Goal: Navigation & Orientation: Find specific page/section

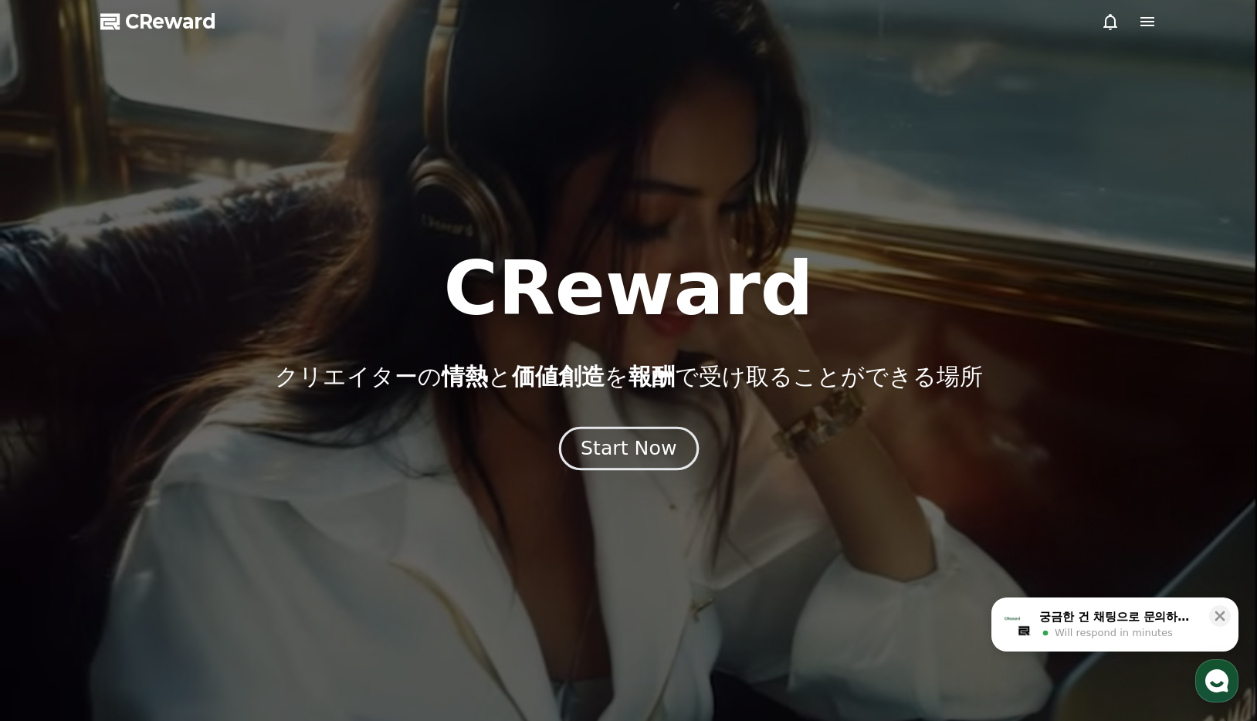
click at [613, 455] on div "Start Now" at bounding box center [629, 448] width 96 height 26
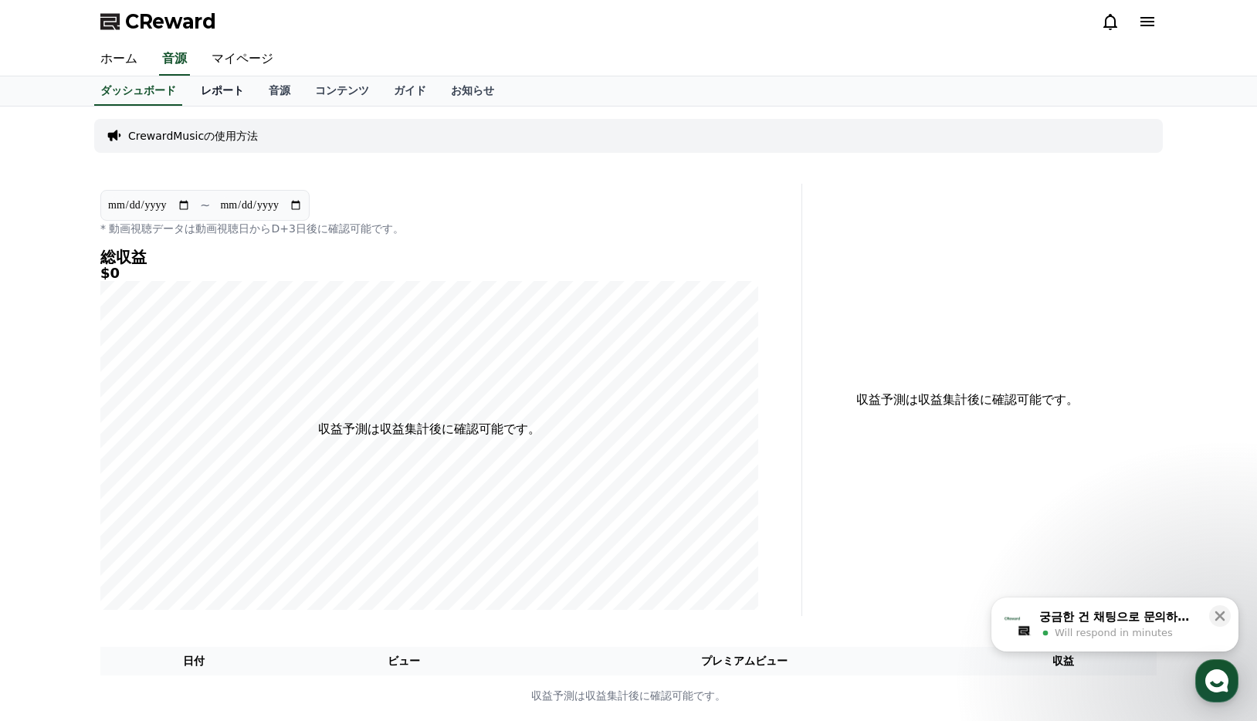
click at [191, 86] on link "レポート" at bounding box center [222, 90] width 68 height 29
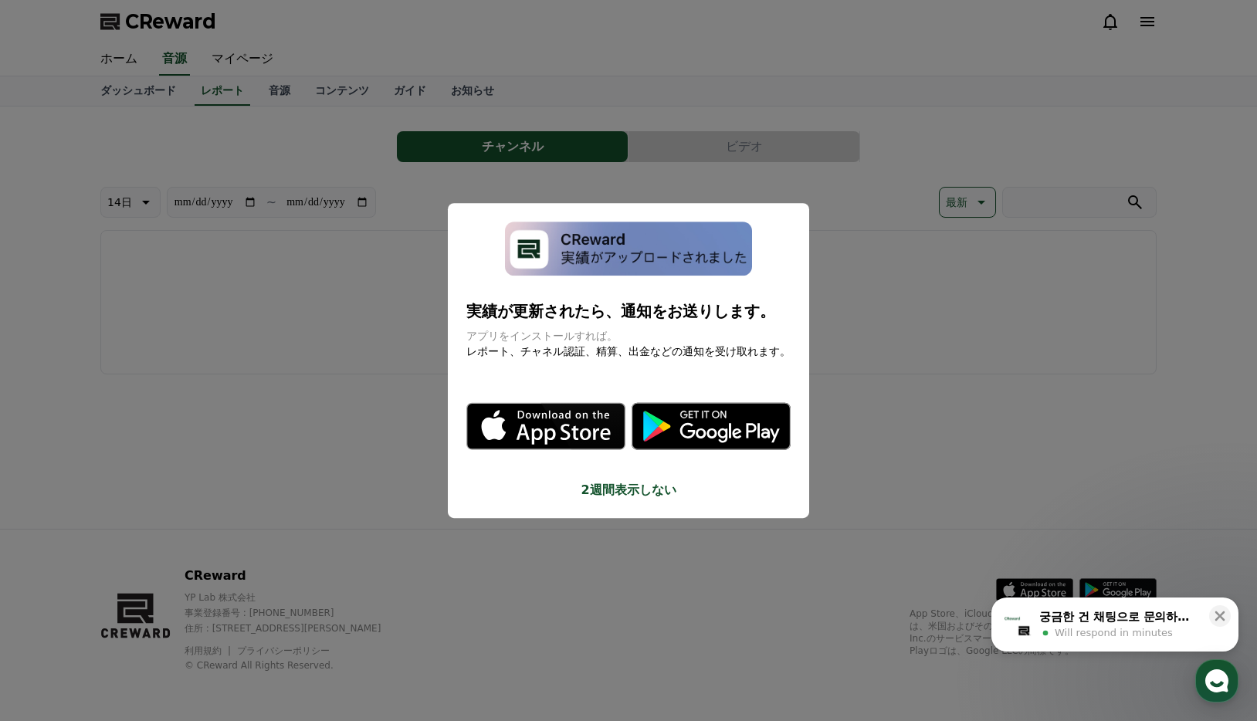
click at [235, 56] on button "close modal" at bounding box center [628, 360] width 1257 height 721
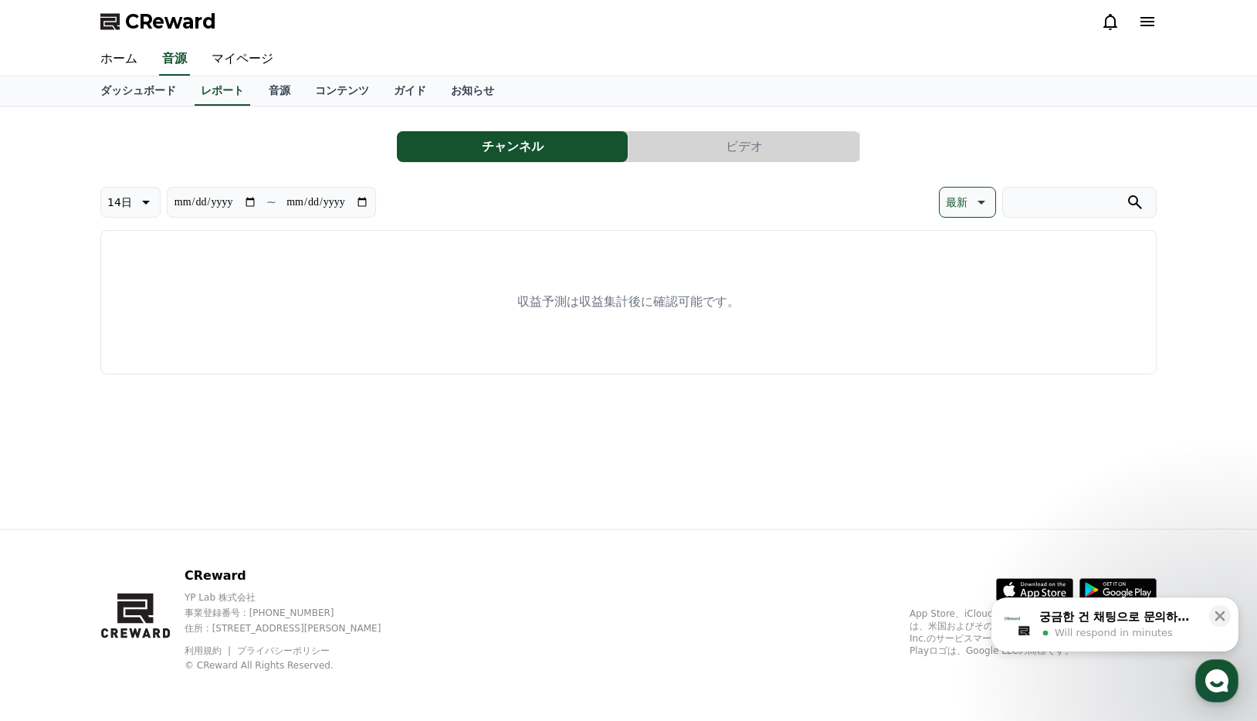
click at [235, 56] on link "マイページ" at bounding box center [242, 59] width 86 height 32
